Goal: Find specific page/section: Find specific page/section

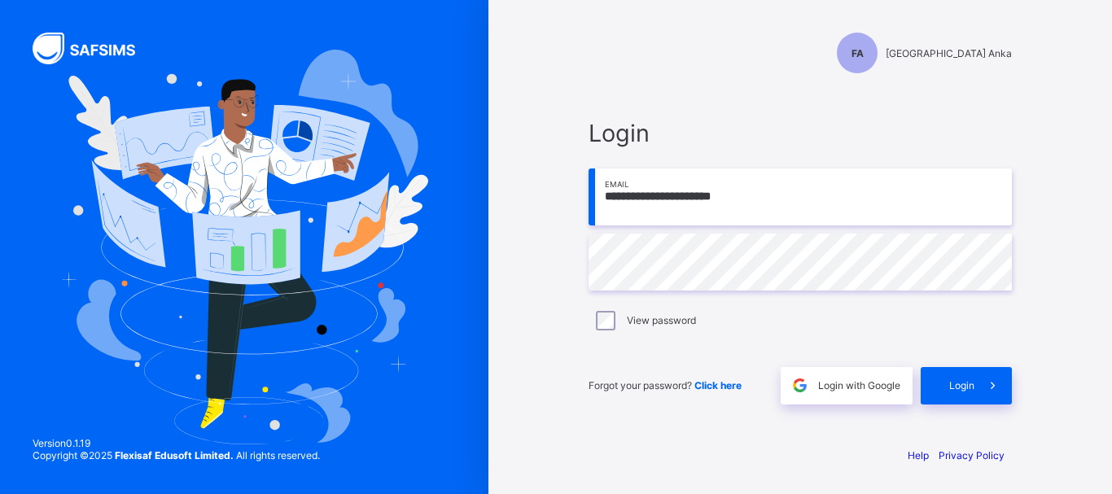
type input "**********"
click at [956, 381] on span "Login" at bounding box center [961, 385] width 25 height 12
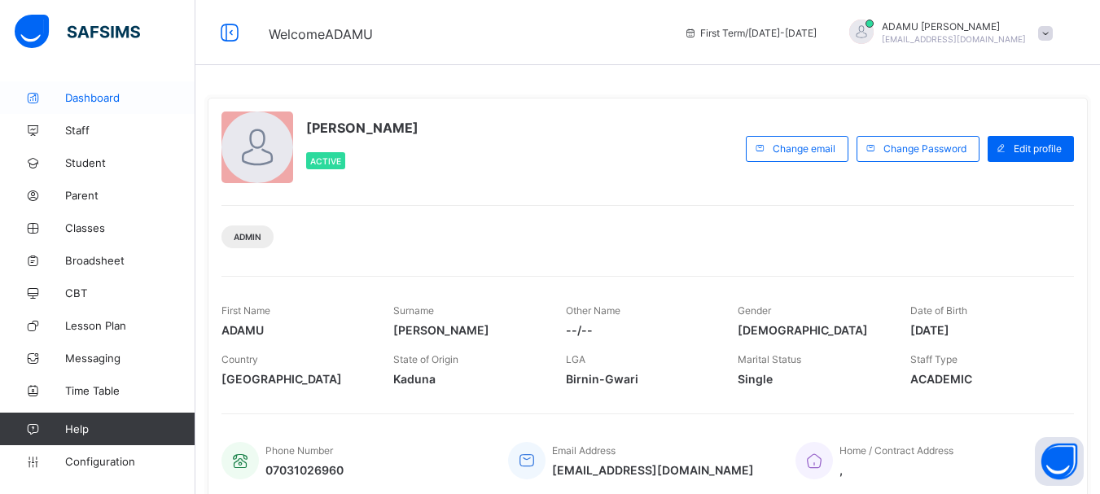
click at [112, 99] on span "Dashboard" at bounding box center [130, 97] width 130 height 13
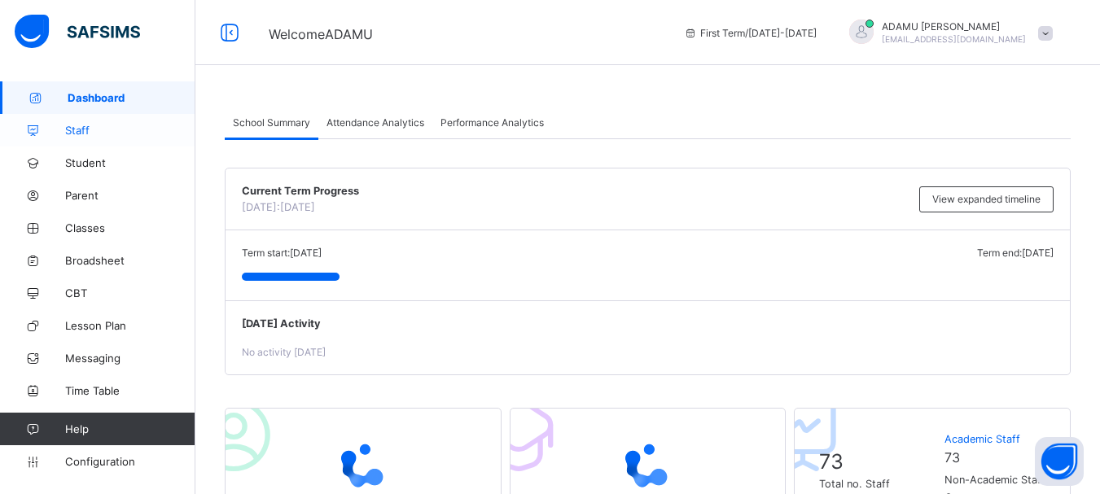
click at [94, 128] on span "Staff" at bounding box center [130, 130] width 130 height 13
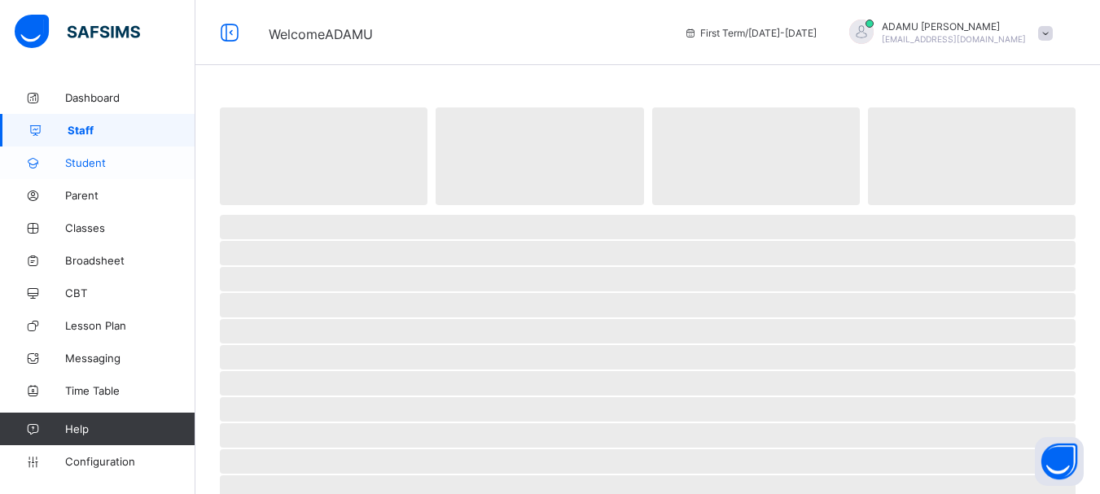
click at [94, 164] on span "Student" at bounding box center [130, 162] width 130 height 13
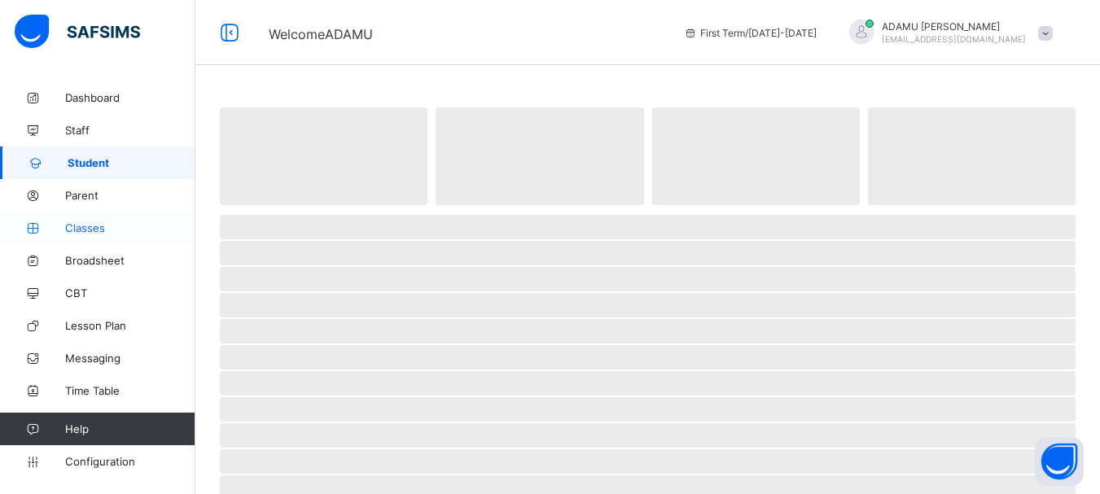
click at [95, 225] on span "Classes" at bounding box center [130, 227] width 130 height 13
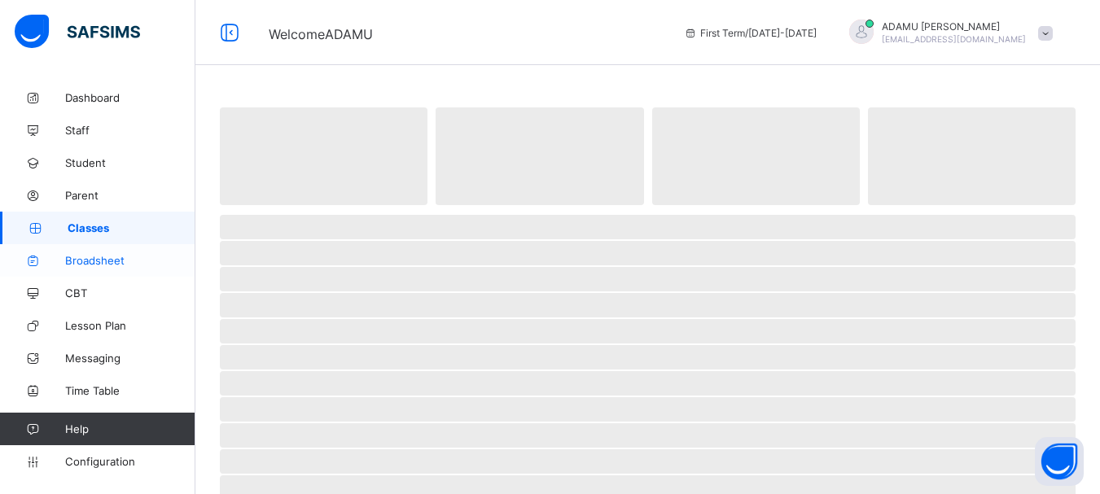
click at [92, 265] on span "Broadsheet" at bounding box center [130, 260] width 130 height 13
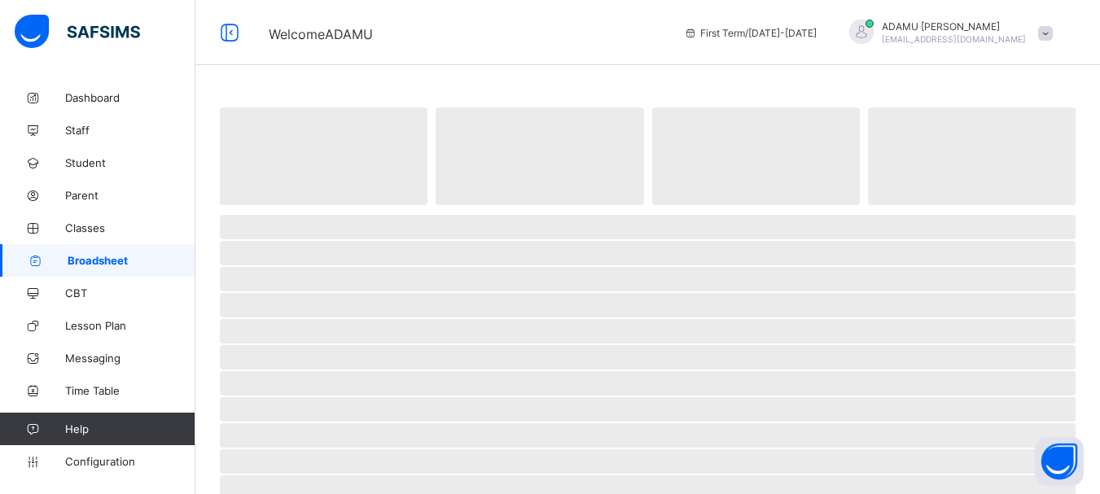
click at [93, 264] on span "Broadsheet" at bounding box center [132, 260] width 128 height 13
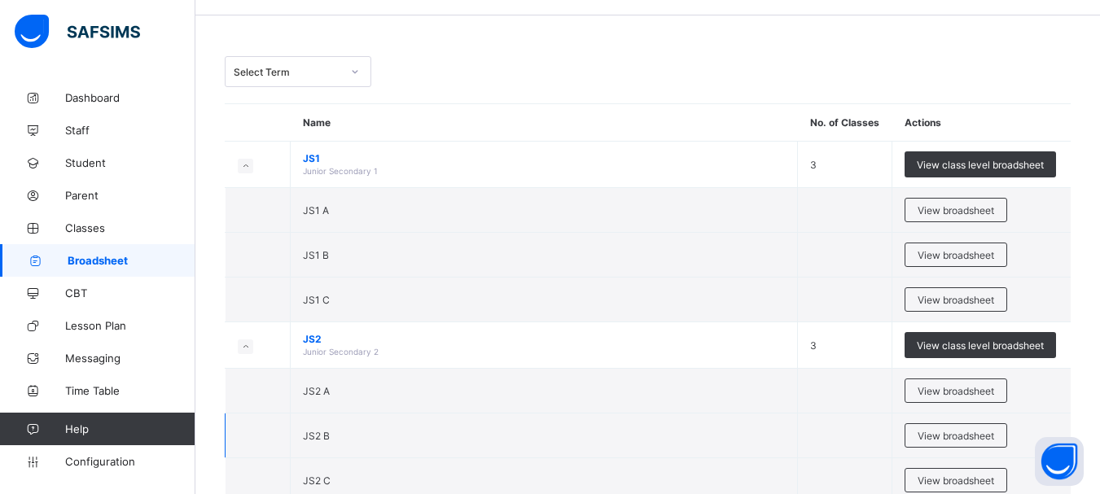
scroll to position [244, 0]
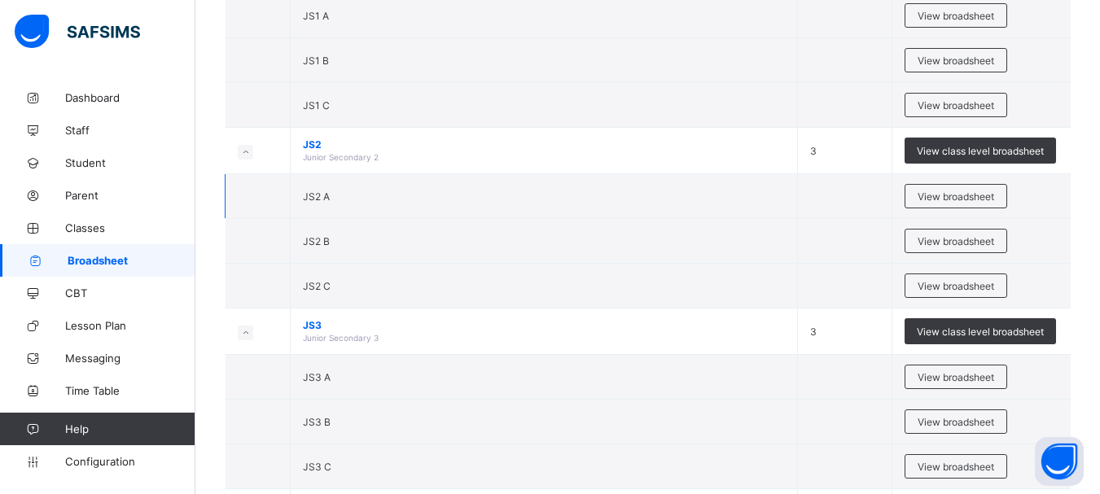
click at [320, 196] on span "JS2 A" at bounding box center [316, 197] width 27 height 12
click at [936, 196] on span "View broadsheet" at bounding box center [956, 197] width 77 height 12
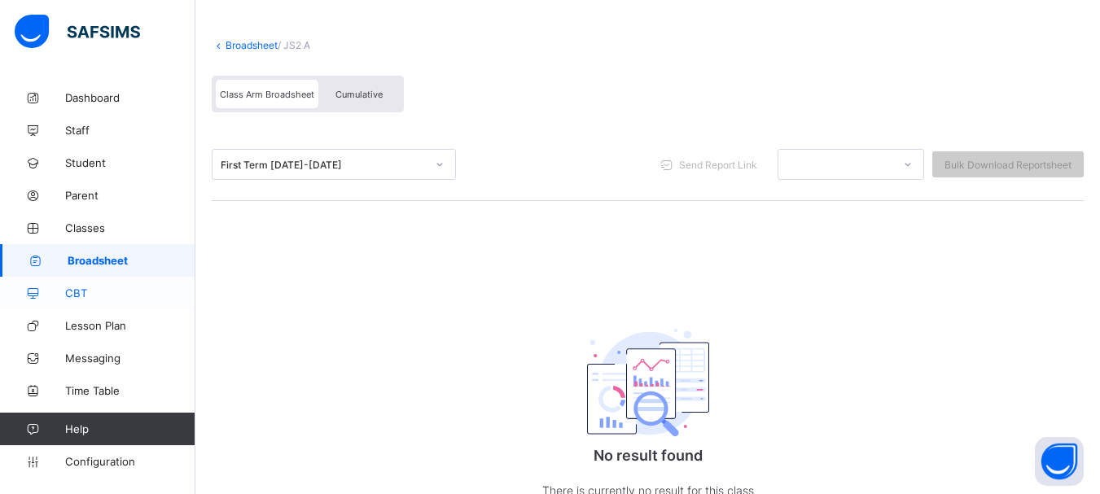
scroll to position [147, 0]
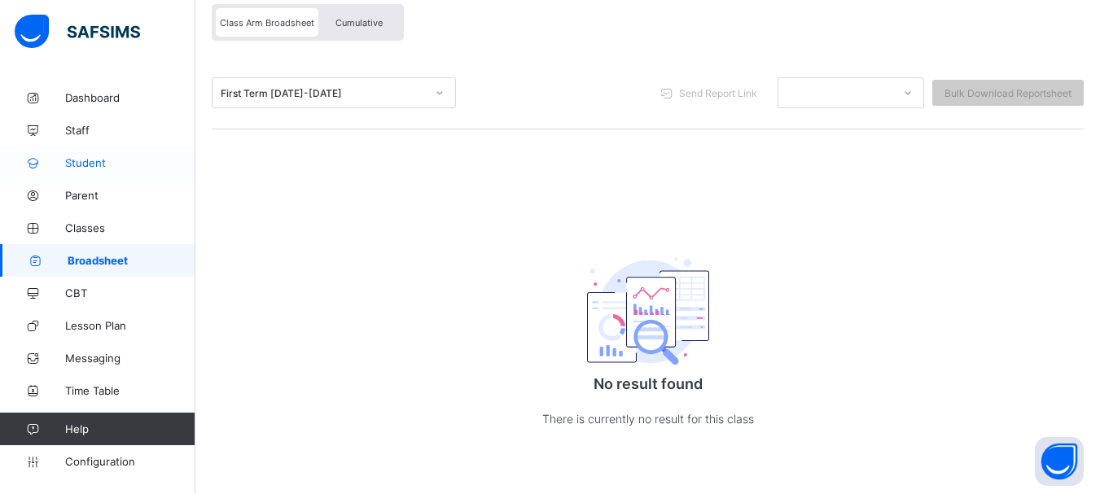
click at [92, 164] on span "Student" at bounding box center [130, 162] width 130 height 13
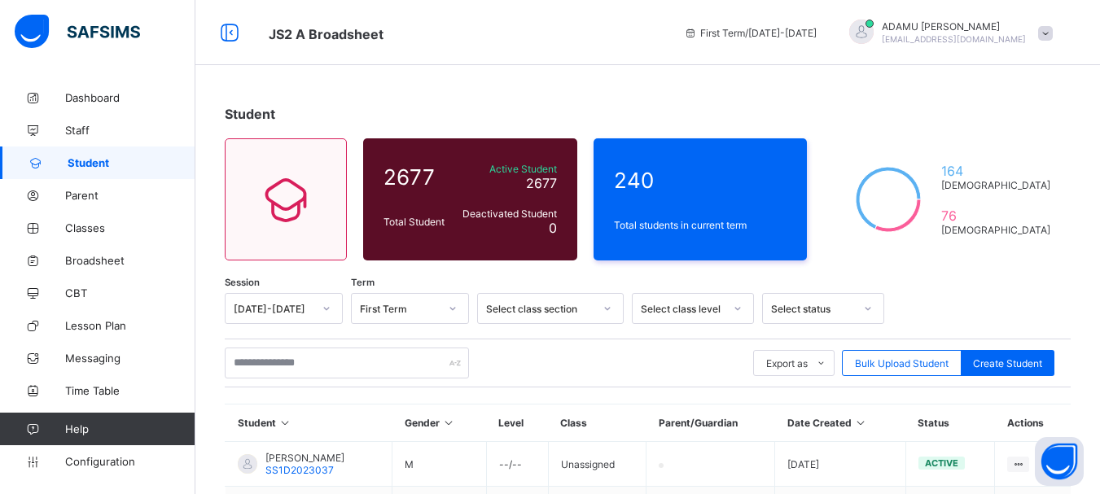
click at [453, 312] on icon at bounding box center [453, 308] width 10 height 16
click at [427, 342] on div "Third Term" at bounding box center [410, 343] width 116 height 25
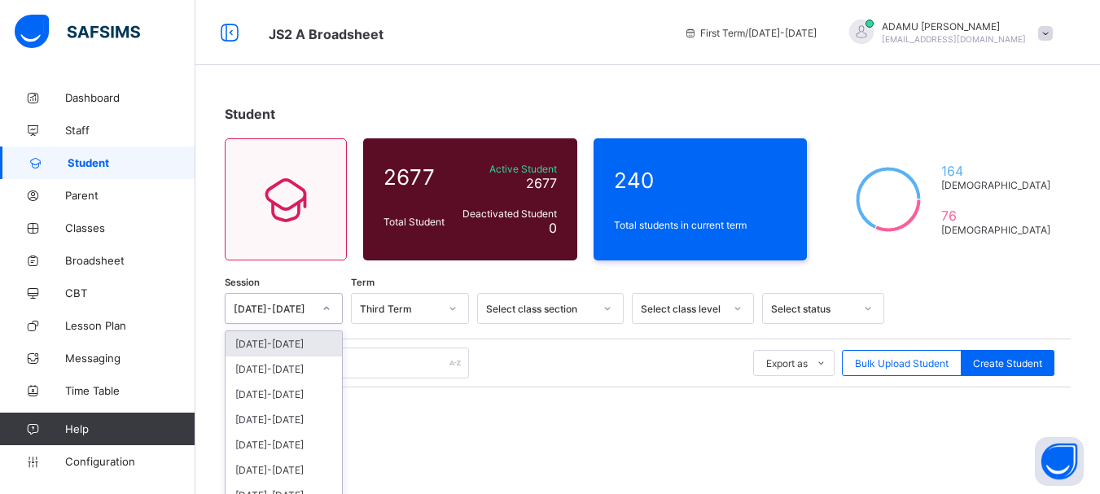
scroll to position [21, 0]
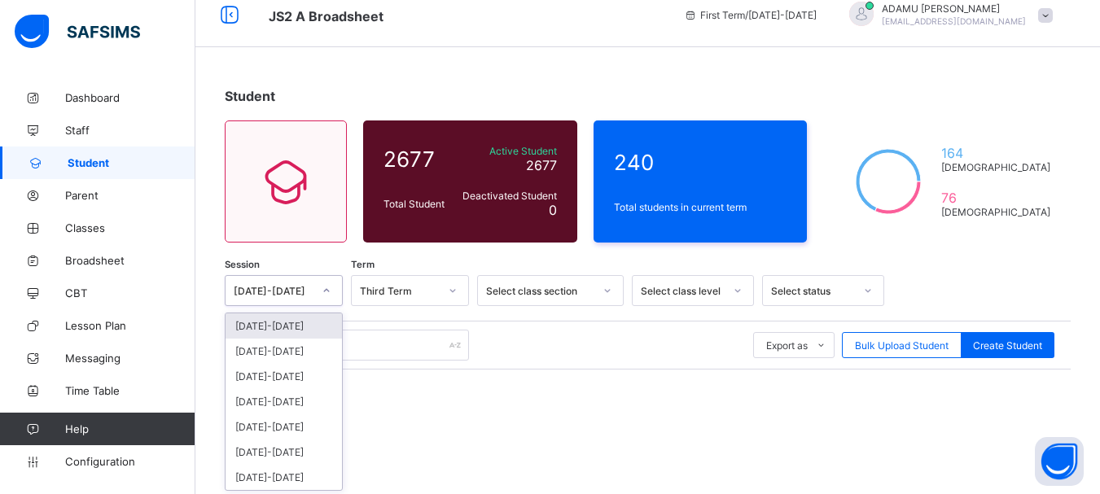
click at [332, 309] on div "Session option [DATE]-[DATE] focused, 1 of 7. 7 results available. Use Up and D…" at bounding box center [648, 477] width 846 height 404
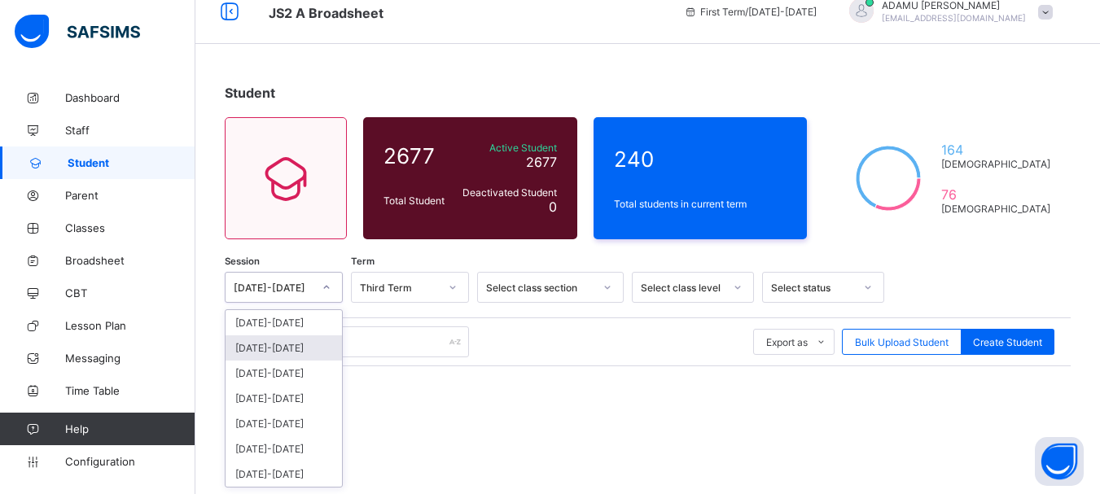
click at [320, 348] on div "[DATE]-[DATE]" at bounding box center [284, 347] width 116 height 25
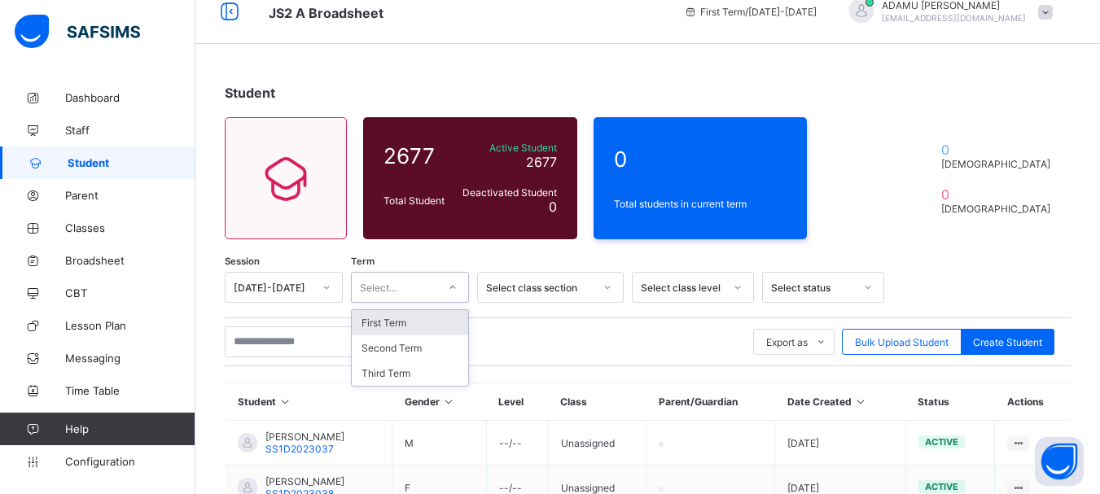
click at [449, 284] on icon at bounding box center [453, 287] width 10 height 16
click at [418, 375] on div "Third Term" at bounding box center [410, 373] width 116 height 25
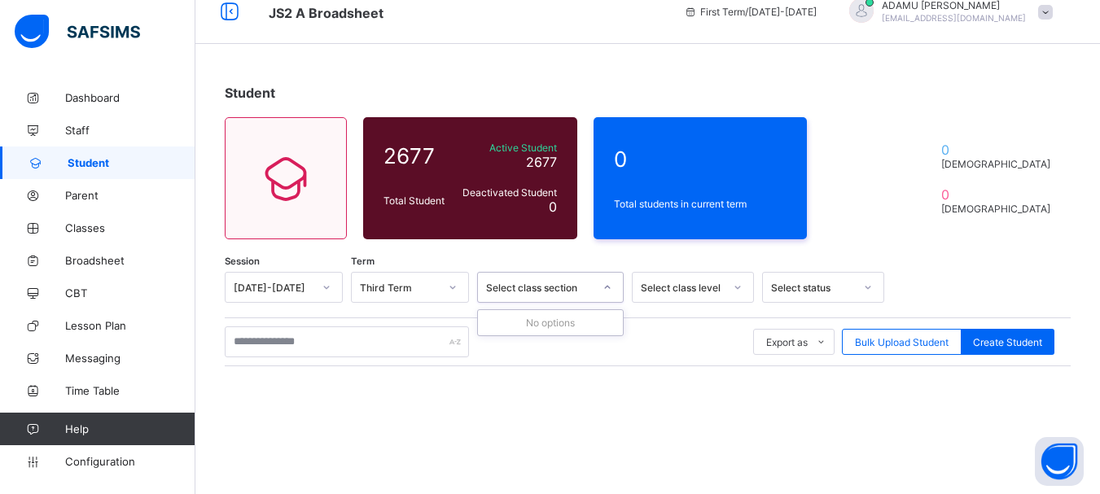
click at [572, 289] on div "Select class section" at bounding box center [539, 288] width 107 height 12
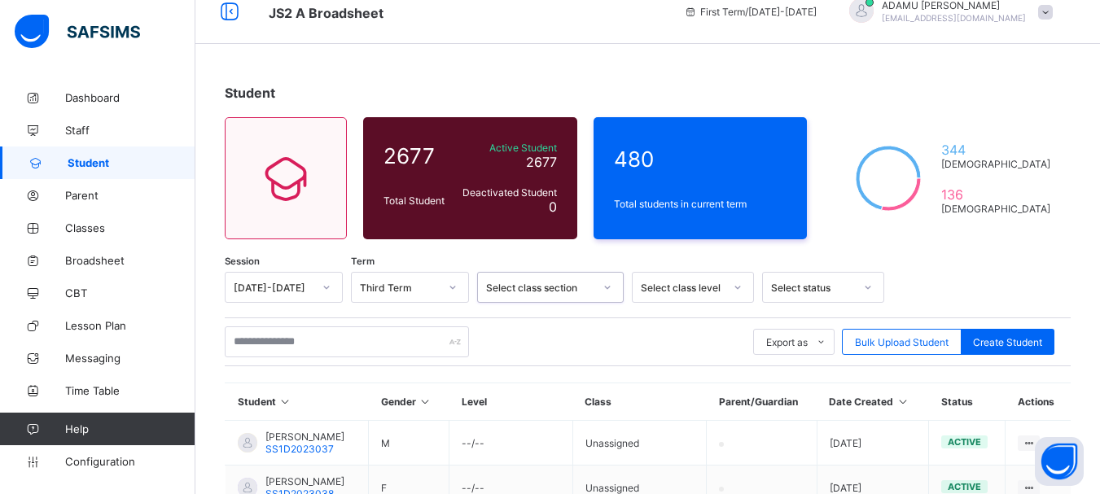
click at [576, 287] on div "Select class section" at bounding box center [539, 288] width 107 height 12
click at [600, 287] on div at bounding box center [607, 287] width 28 height 26
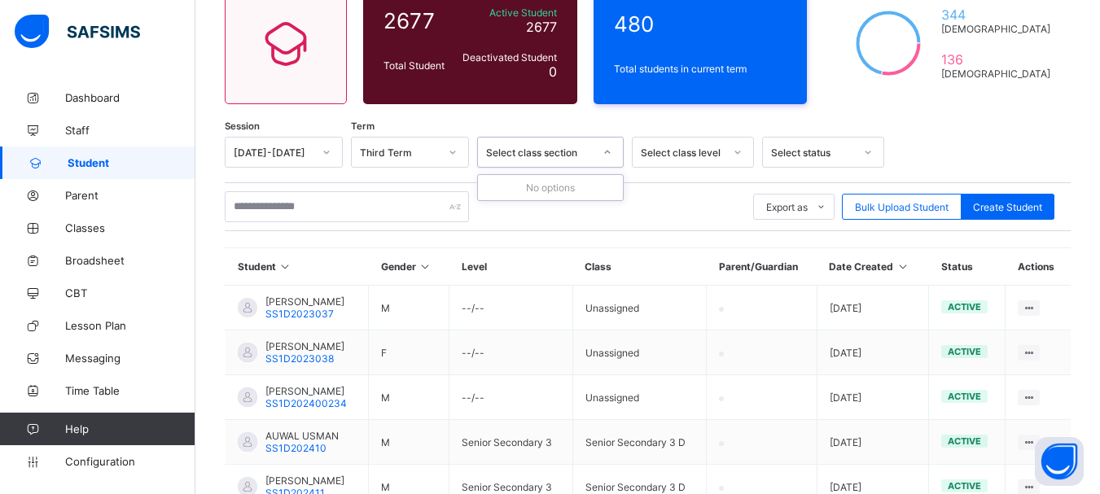
scroll to position [184, 0]
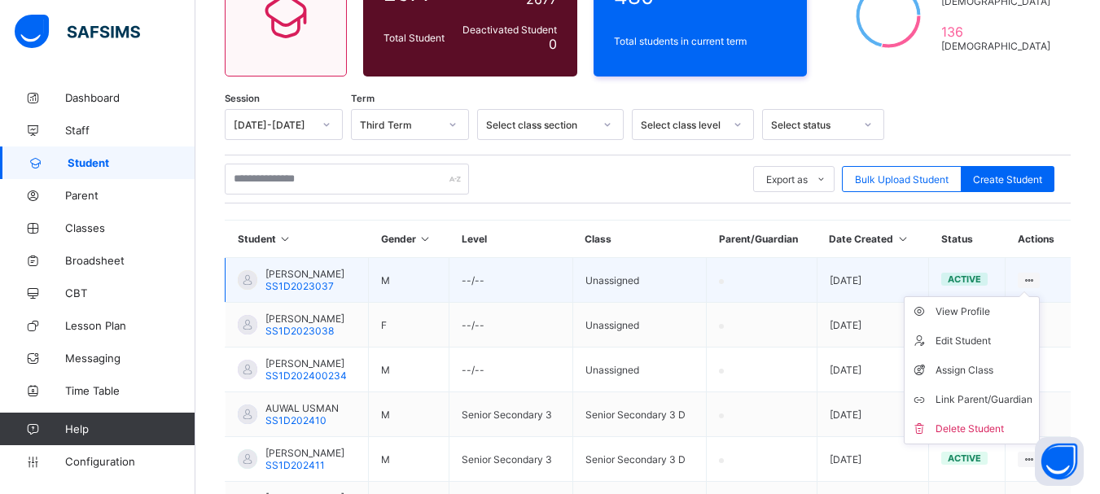
click at [1037, 296] on ul "View Profile Edit Student Assign Class Link Parent/Guardian Delete Student" at bounding box center [972, 370] width 136 height 148
click at [1004, 308] on div "View Profile" at bounding box center [983, 312] width 97 height 16
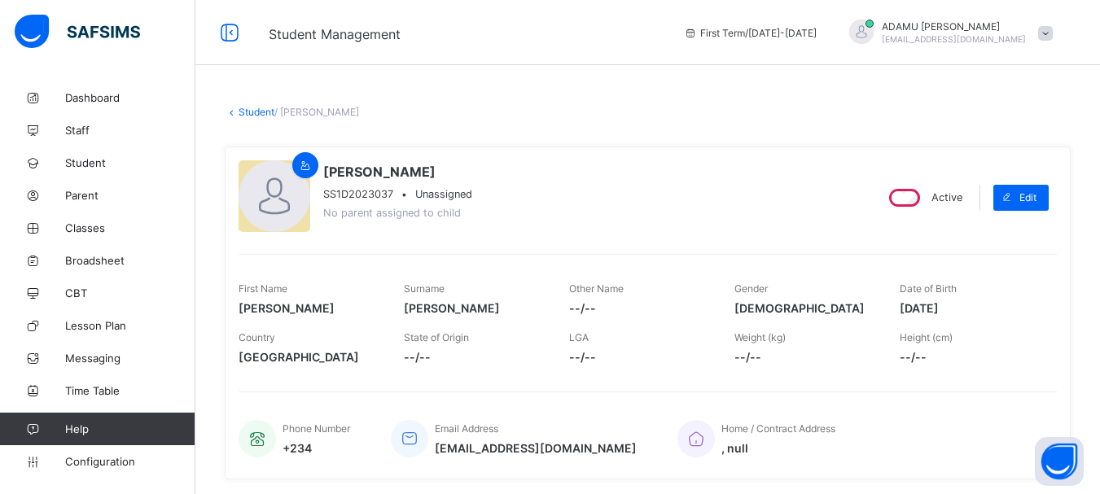
click at [960, 112] on div "Student / [PERSON_NAME]" at bounding box center [648, 112] width 846 height 12
click at [97, 289] on span "CBT" at bounding box center [130, 293] width 130 height 13
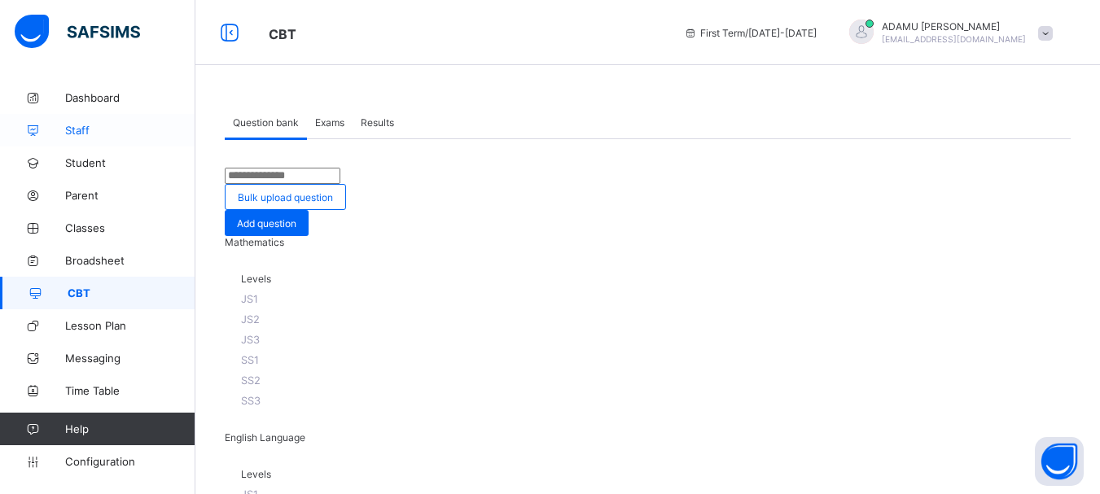
click at [103, 131] on span "Staff" at bounding box center [130, 130] width 130 height 13
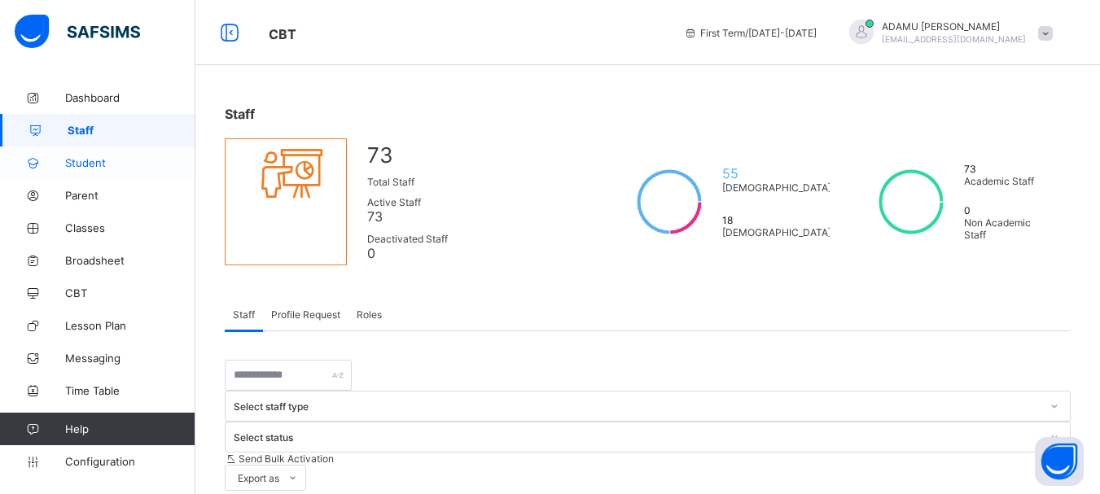
click at [94, 162] on span "Student" at bounding box center [130, 162] width 130 height 13
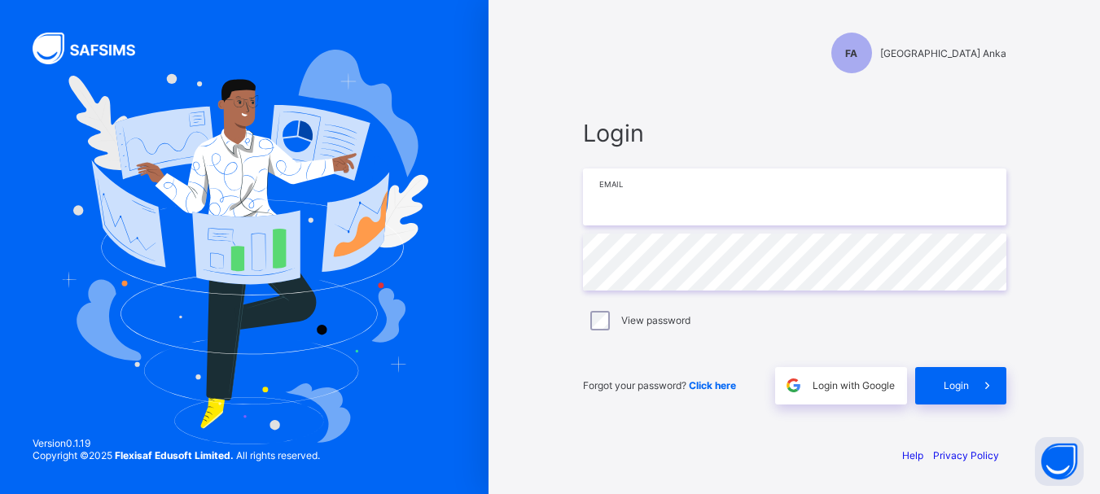
type input "**********"
